Goal: Task Accomplishment & Management: Complete application form

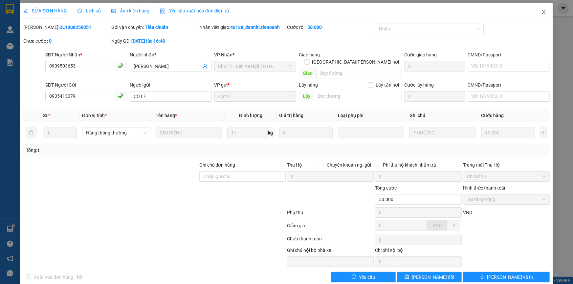
click at [541, 13] on icon "close" at bounding box center [543, 12] width 5 height 5
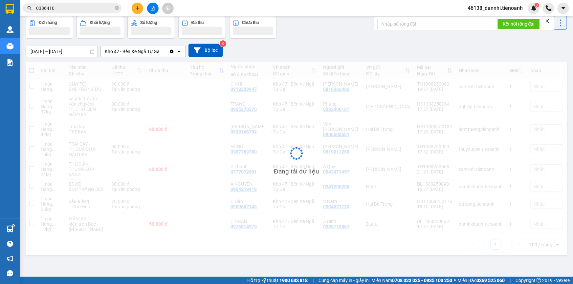
scroll to position [30, 0]
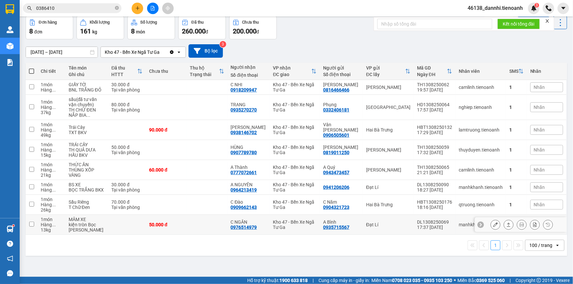
click at [493, 227] on icon at bounding box center [495, 225] width 5 height 5
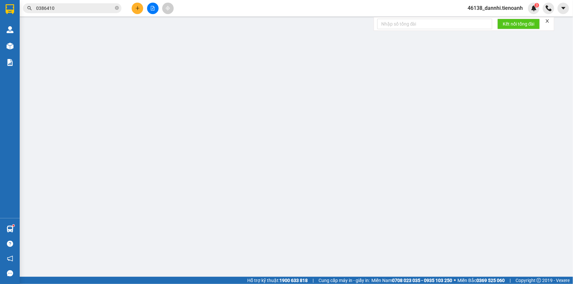
type input "0976514979"
type input "C NGÂN"
type input "0935715567"
type input "A Bình"
type input "50.000"
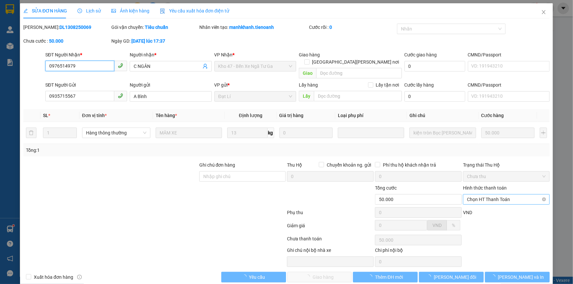
click at [497, 195] on span "Chọn HT Thanh Toán" at bounding box center [506, 200] width 79 height 10
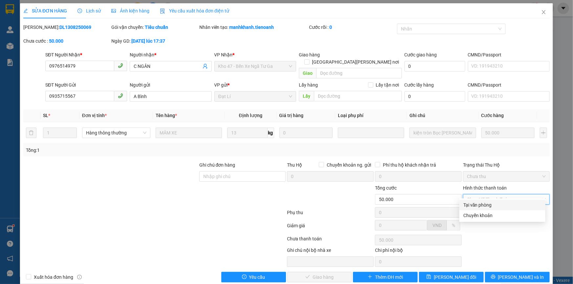
click at [496, 202] on div "Tại văn phòng" at bounding box center [502, 205] width 78 height 7
type input "0"
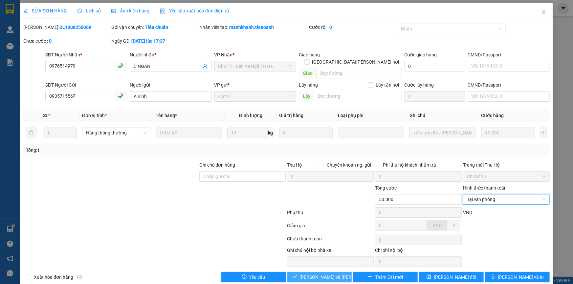
click at [325, 274] on span "[PERSON_NAME] và [PERSON_NAME] hàng" at bounding box center [344, 277] width 89 height 7
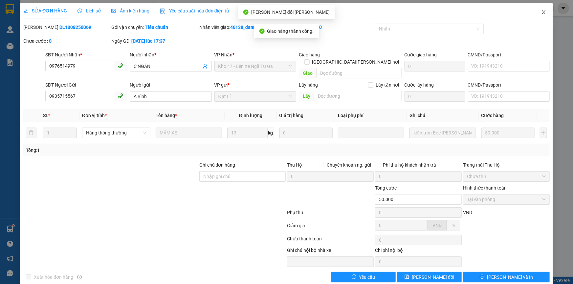
click at [536, 9] on span "Close" at bounding box center [543, 12] width 18 height 18
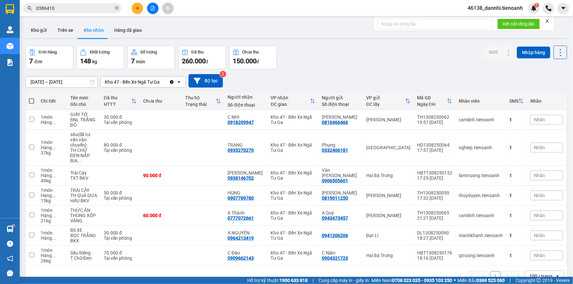
click at [384, 35] on div "Kho gửi Trên xe Kho nhận Hàng đã giao" at bounding box center [296, 30] width 541 height 17
click at [105, 8] on input "0386410" at bounding box center [74, 8] width 77 height 7
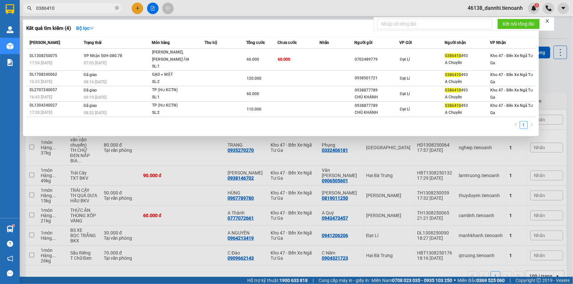
click at [105, 8] on input "0386410" at bounding box center [74, 8] width 77 height 7
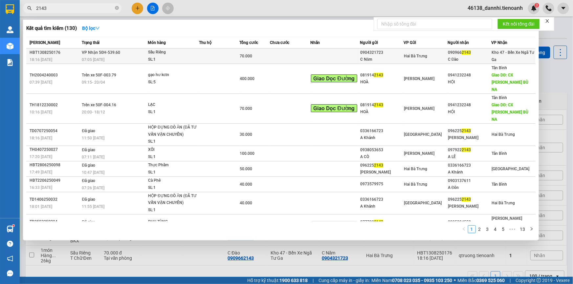
type input "2143"
click at [180, 53] on div "Sầu Riêng" at bounding box center [172, 52] width 49 height 7
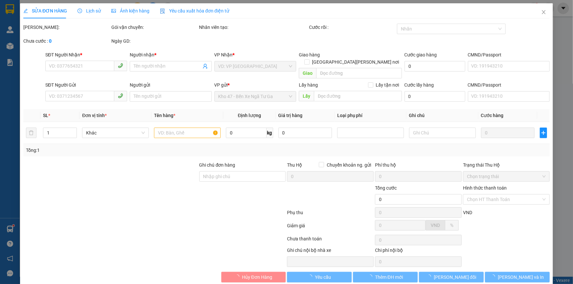
type input "0909662143"
type input "C Đào"
type input "0904321723"
type input "C Năm"
type input "70.000"
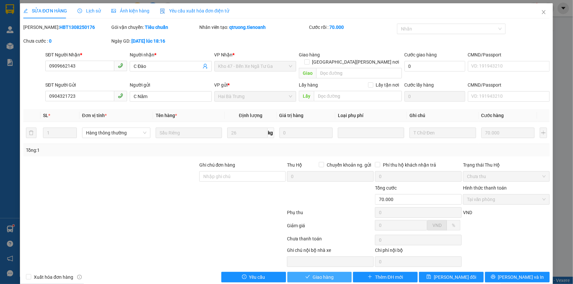
click at [299, 272] on button "Giao hàng" at bounding box center [319, 277] width 65 height 11
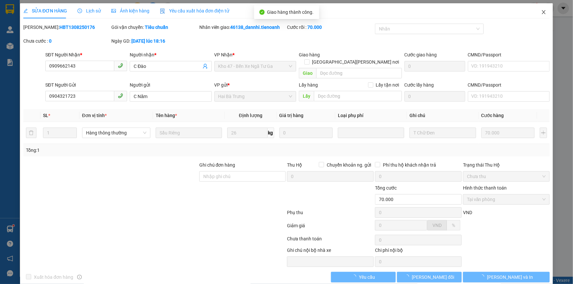
click at [542, 10] on span "Close" at bounding box center [543, 12] width 18 height 18
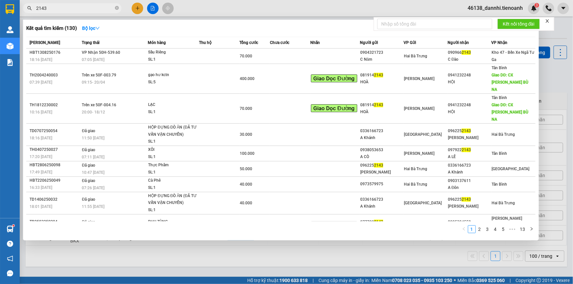
click at [72, 11] on input "2143" at bounding box center [74, 8] width 77 height 7
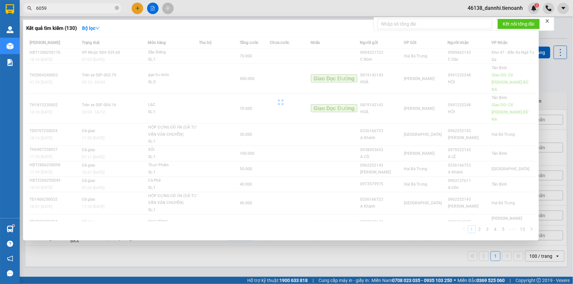
click at [72, 11] on input "6059" at bounding box center [74, 8] width 77 height 7
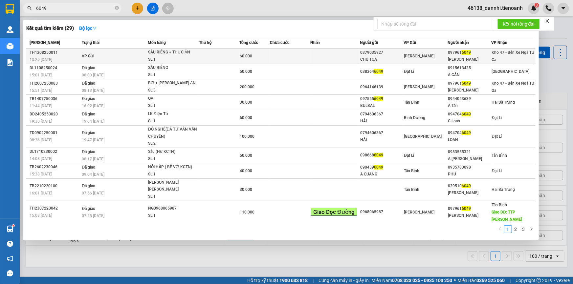
type input "6049"
click at [111, 54] on td "VP Gửi" at bounding box center [114, 56] width 68 height 15
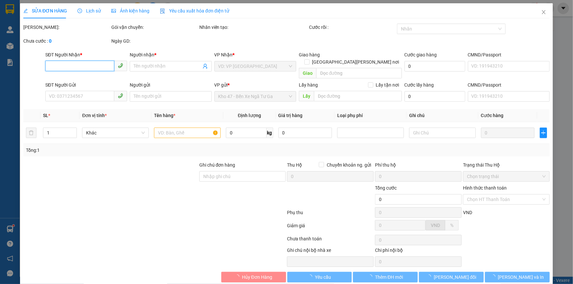
click at [93, 67] on input "SĐT Người Nhận *" at bounding box center [79, 66] width 69 height 11
type input "0979616049"
type input "[PERSON_NAME]"
type input "0379035927"
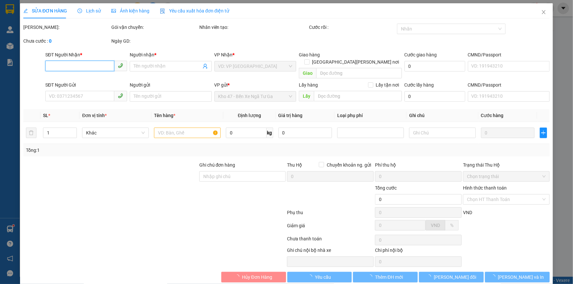
type input "CHÚ TOẢ"
type input "60.000"
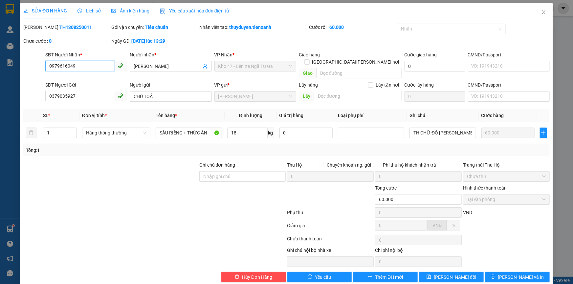
click at [93, 67] on input "0979616049" at bounding box center [79, 66] width 69 height 11
click at [173, 162] on div at bounding box center [111, 173] width 176 height 23
click at [536, 16] on span "Close" at bounding box center [543, 12] width 18 height 18
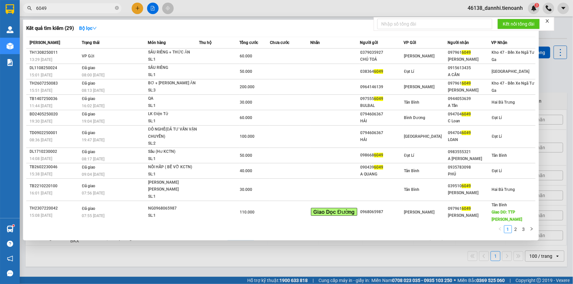
click at [93, 9] on input "6049" at bounding box center [74, 8] width 77 height 7
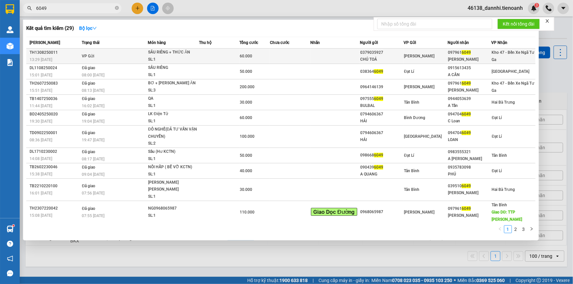
click at [123, 57] on td "VP Gửi" at bounding box center [114, 56] width 68 height 15
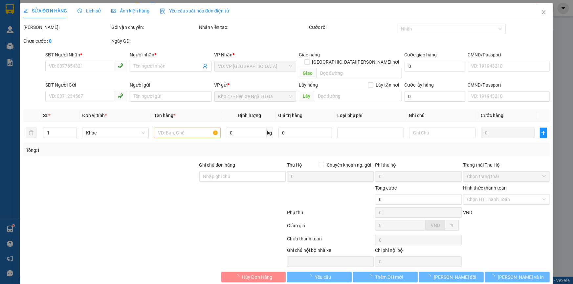
type input "0979616049"
type input "[PERSON_NAME]"
type input "0379035927"
type input "CHÚ TOẢ"
type input "60.000"
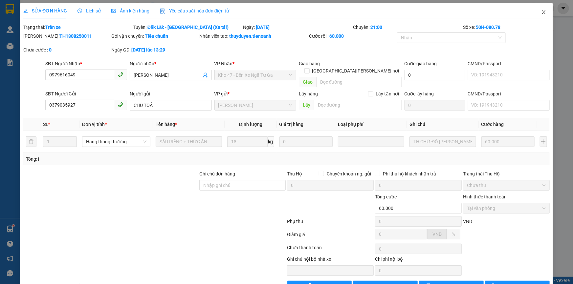
click at [541, 13] on icon "close" at bounding box center [543, 12] width 5 height 5
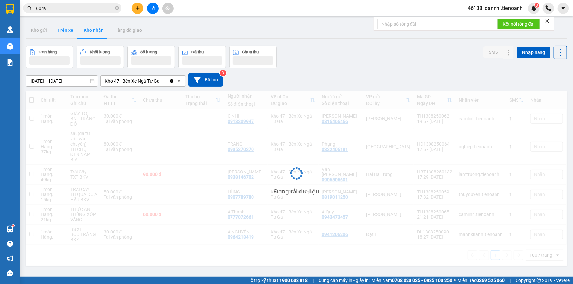
click at [64, 33] on button "Trên xe" at bounding box center [65, 30] width 26 height 16
type input "[DATE] – [DATE]"
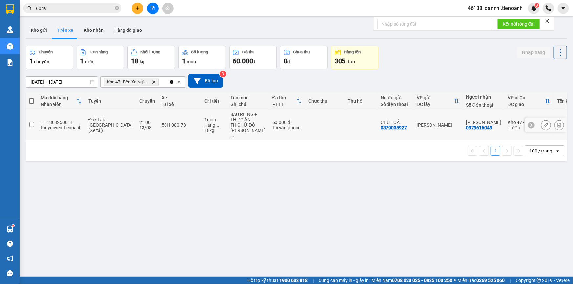
click at [180, 122] on div "50H-080.78" at bounding box center [180, 124] width 36 height 5
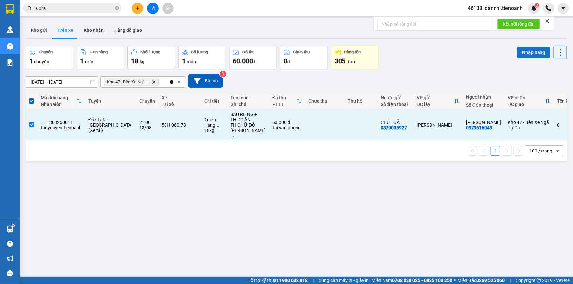
click at [521, 57] on button "Nhập hàng" at bounding box center [533, 53] width 33 height 12
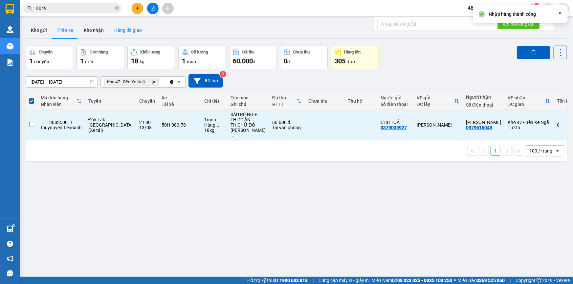
checkbox input "false"
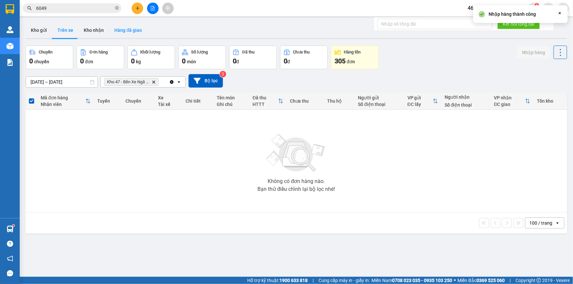
click at [109, 32] on button "Hàng đã giao" at bounding box center [128, 30] width 38 height 16
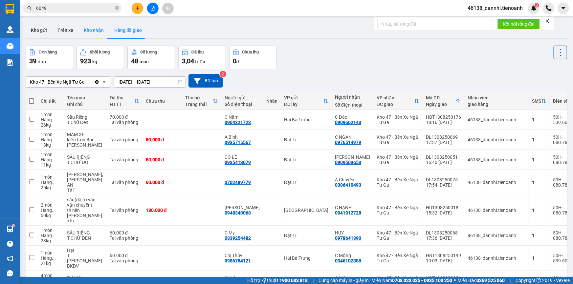
click at [94, 31] on button "Kho nhận" at bounding box center [93, 30] width 31 height 16
